Goal: Task Accomplishment & Management: Manage account settings

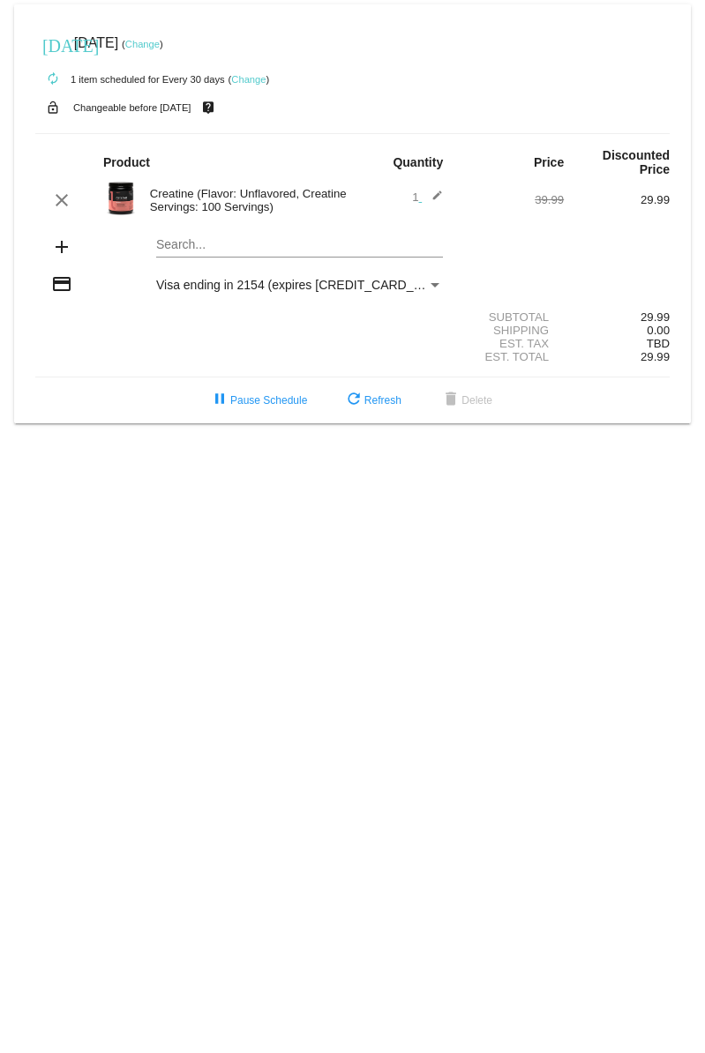
click at [160, 42] on link "Change" at bounding box center [142, 44] width 34 height 11
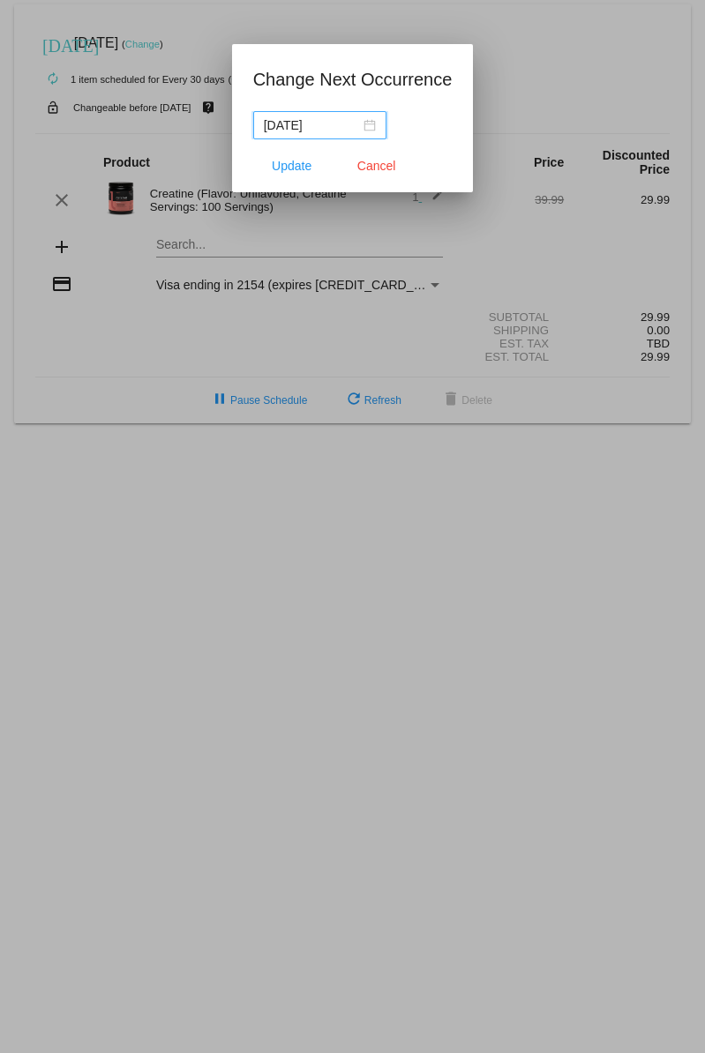
click at [347, 128] on div "[DATE]" at bounding box center [320, 125] width 112 height 19
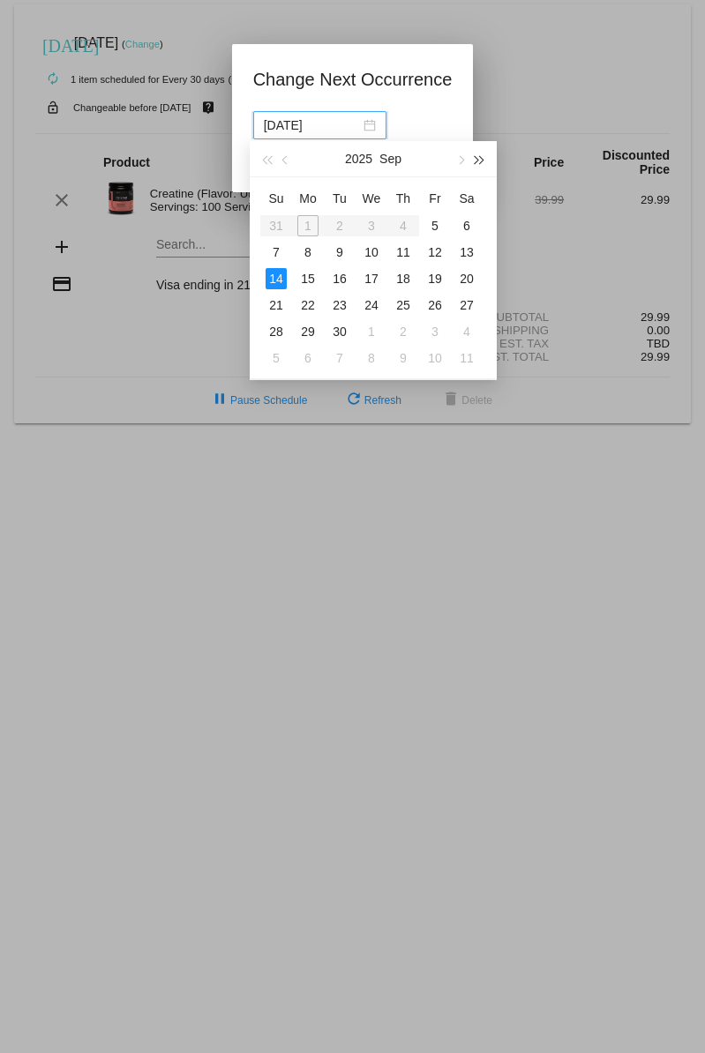
click at [483, 160] on span "button" at bounding box center [480, 160] width 9 height 9
click at [337, 276] on div "15" at bounding box center [339, 278] width 21 height 21
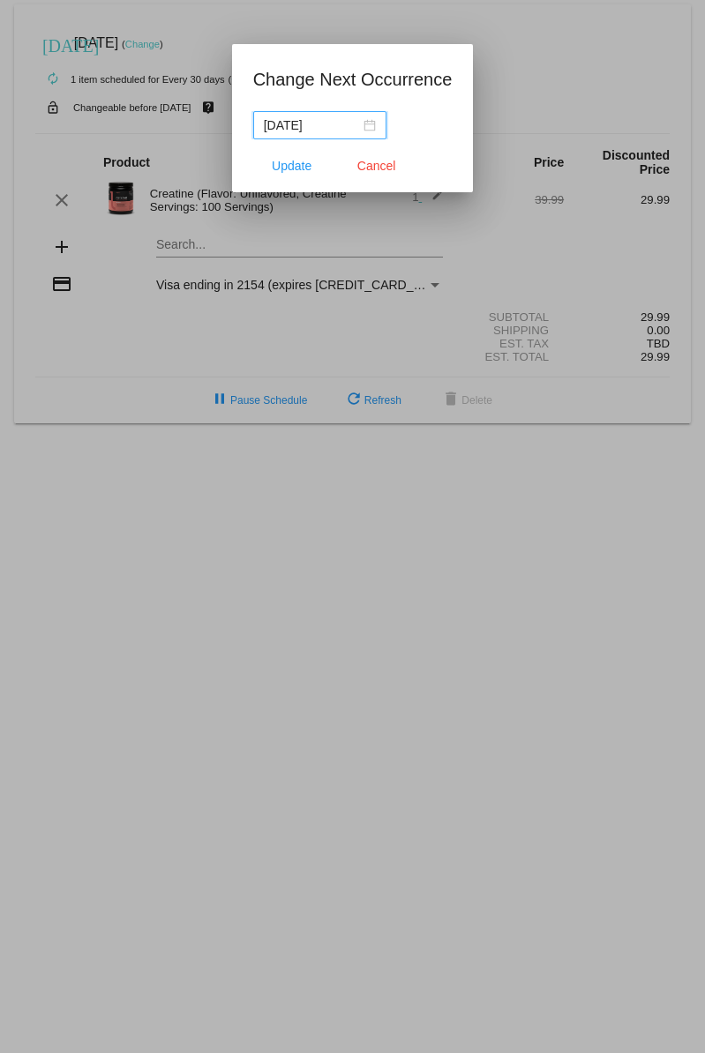
click at [357, 129] on div "[DATE]" at bounding box center [320, 125] width 112 height 19
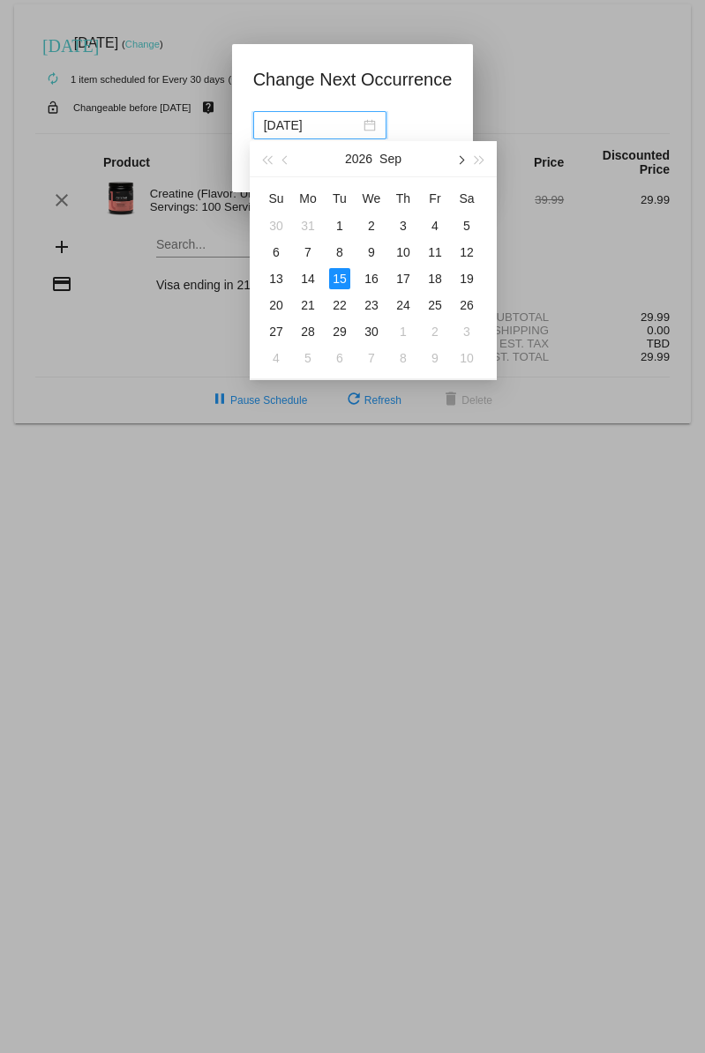
click at [461, 161] on span "button" at bounding box center [459, 160] width 9 height 9
click at [401, 275] on div "15" at bounding box center [403, 278] width 21 height 21
type input "[DATE]"
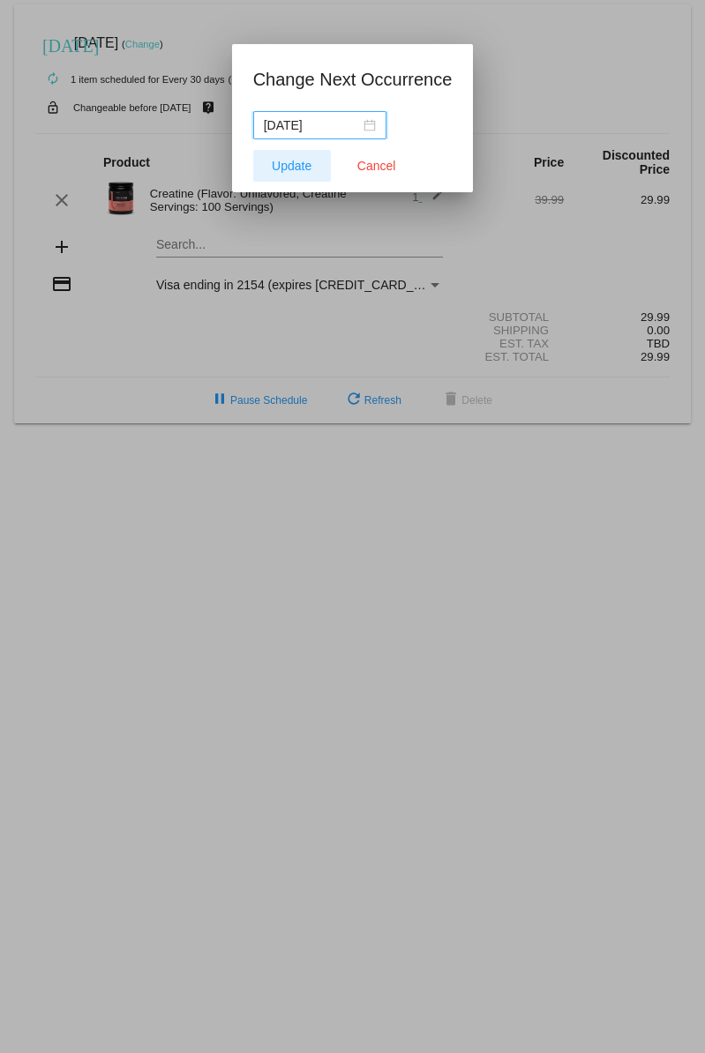
click at [298, 159] on span "Update" at bounding box center [292, 166] width 40 height 14
